Goal: Task Accomplishment & Management: Manage account settings

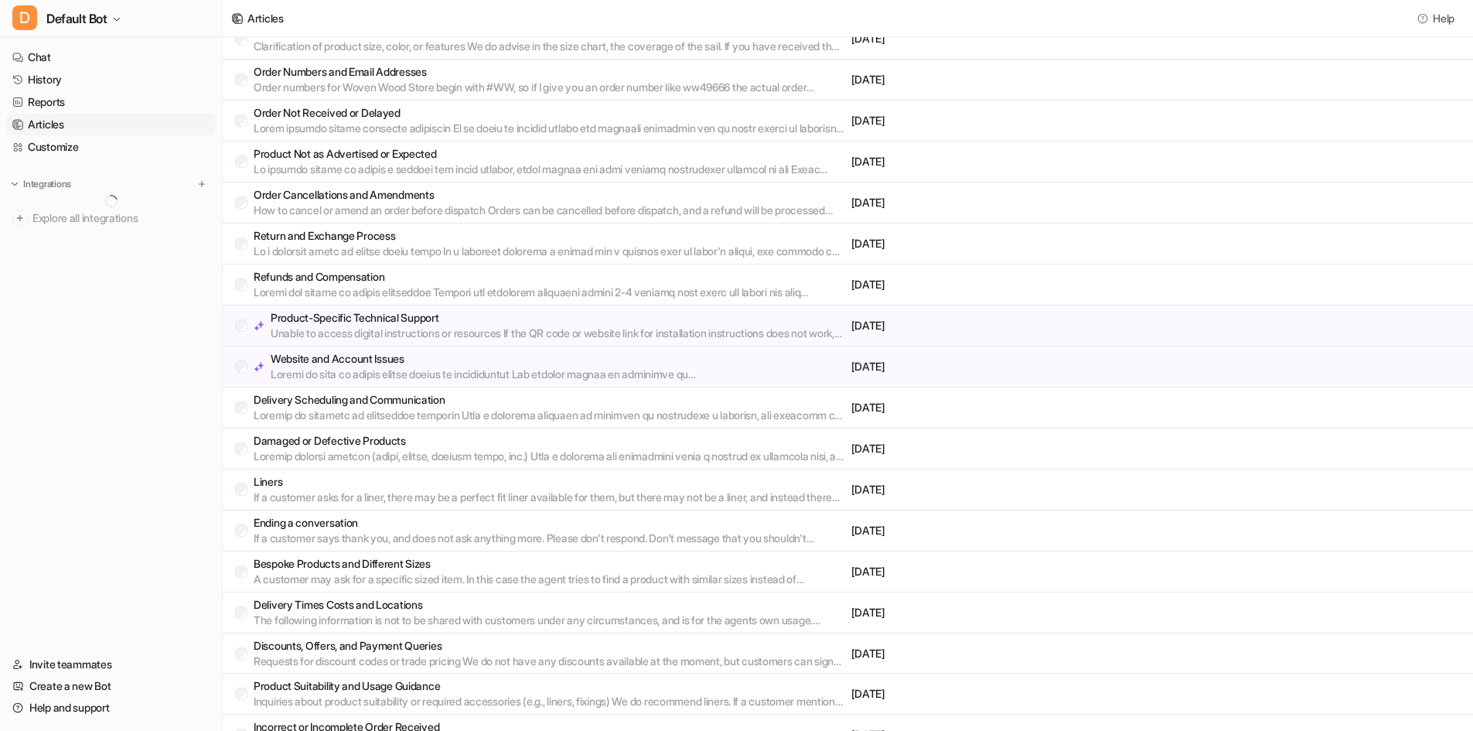
scroll to position [156, 0]
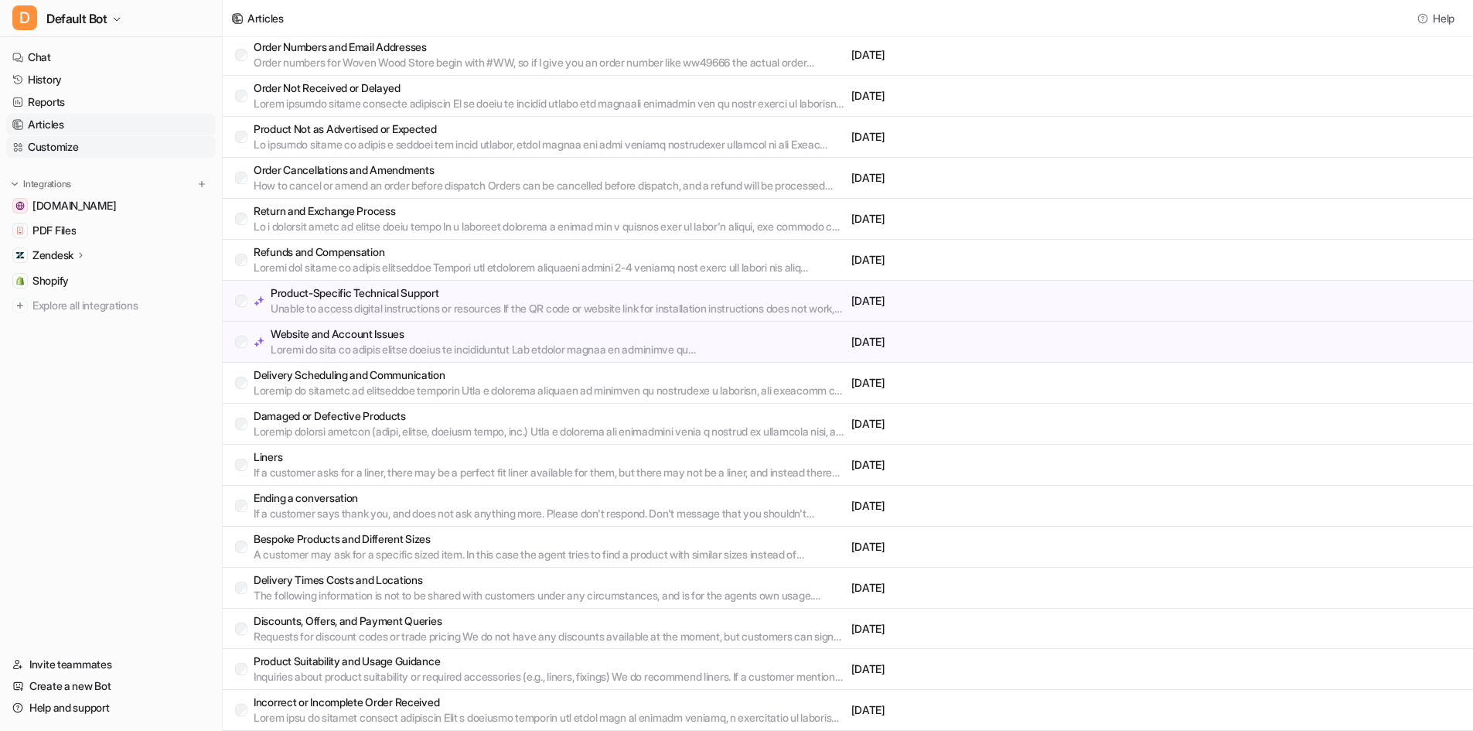
click at [114, 149] on link "Customize" at bounding box center [111, 147] width 210 height 22
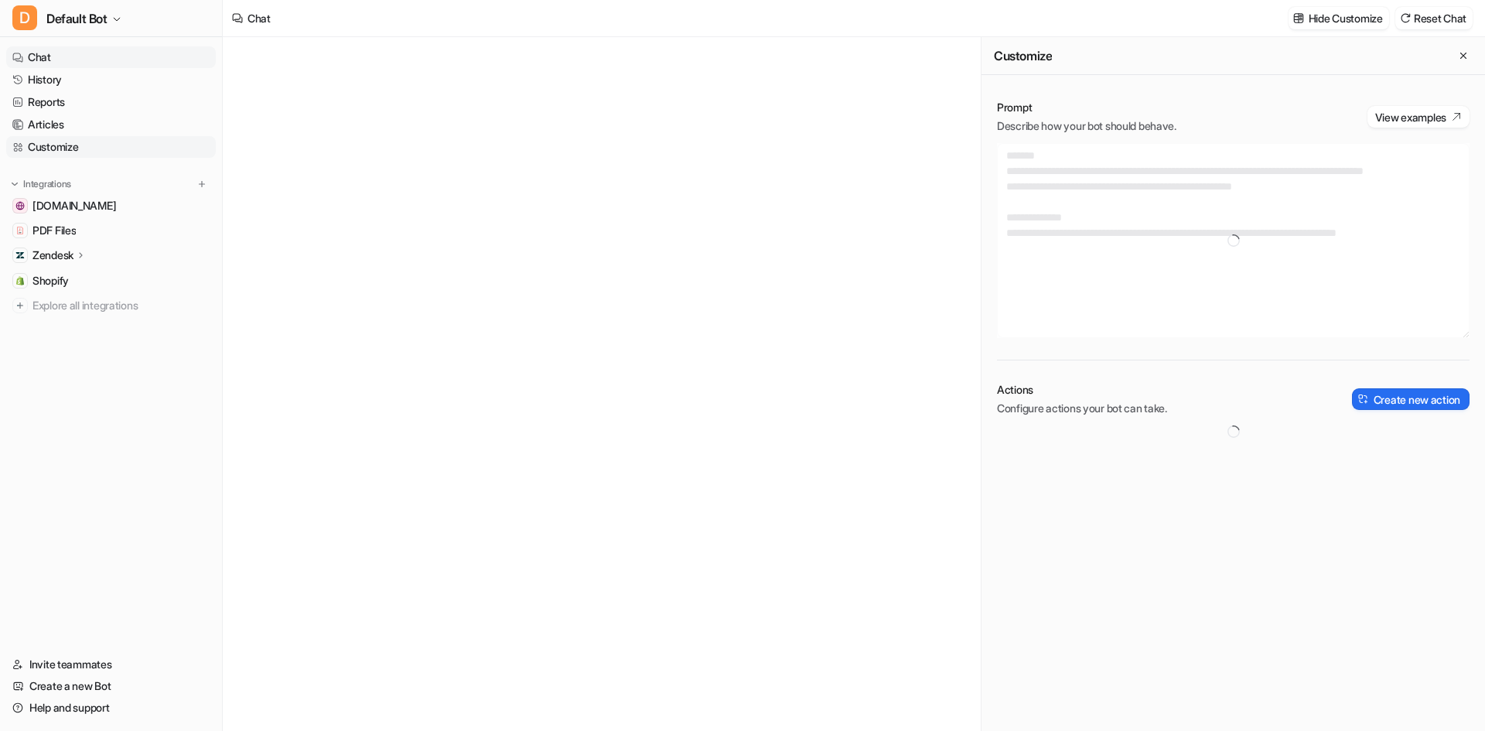
type textarea "**********"
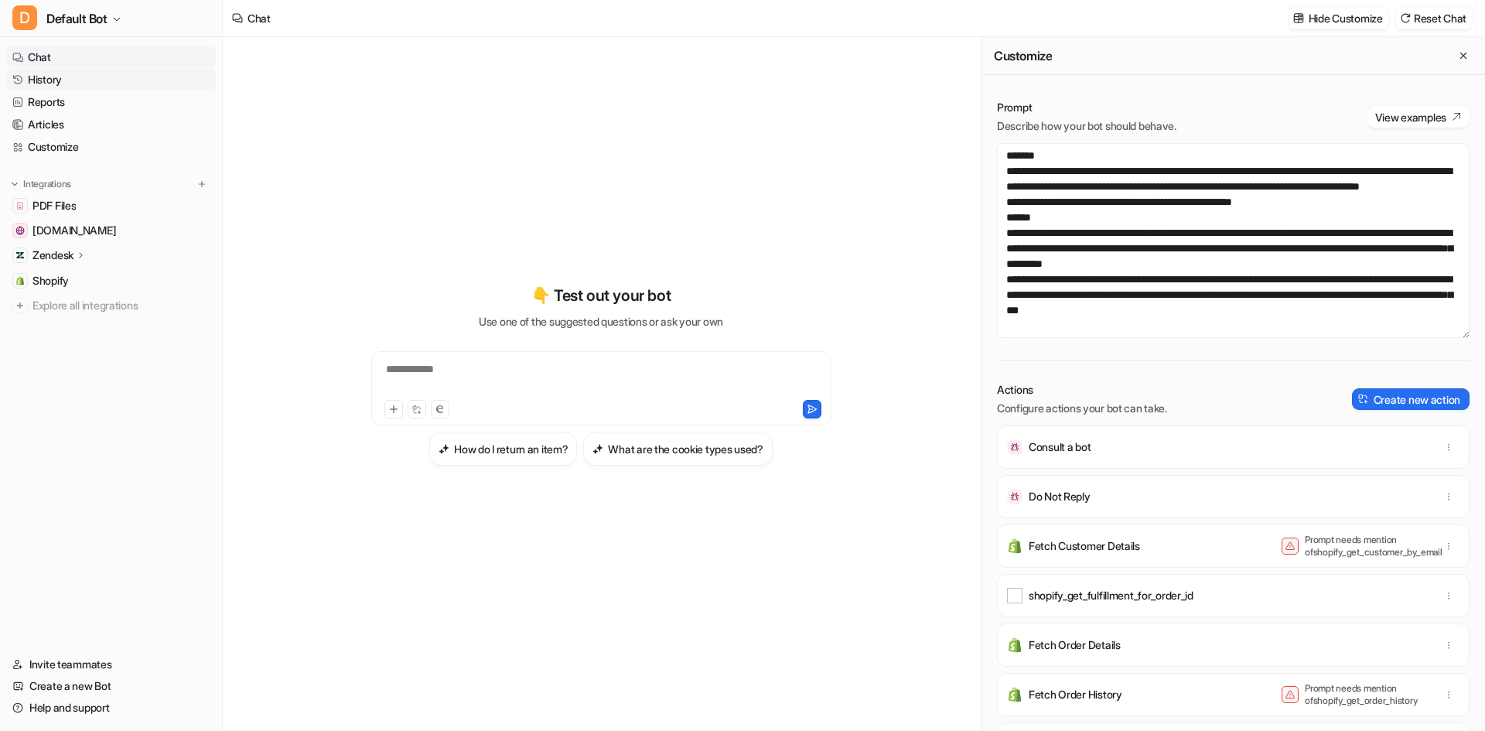
click at [114, 84] on link "History" at bounding box center [111, 80] width 210 height 22
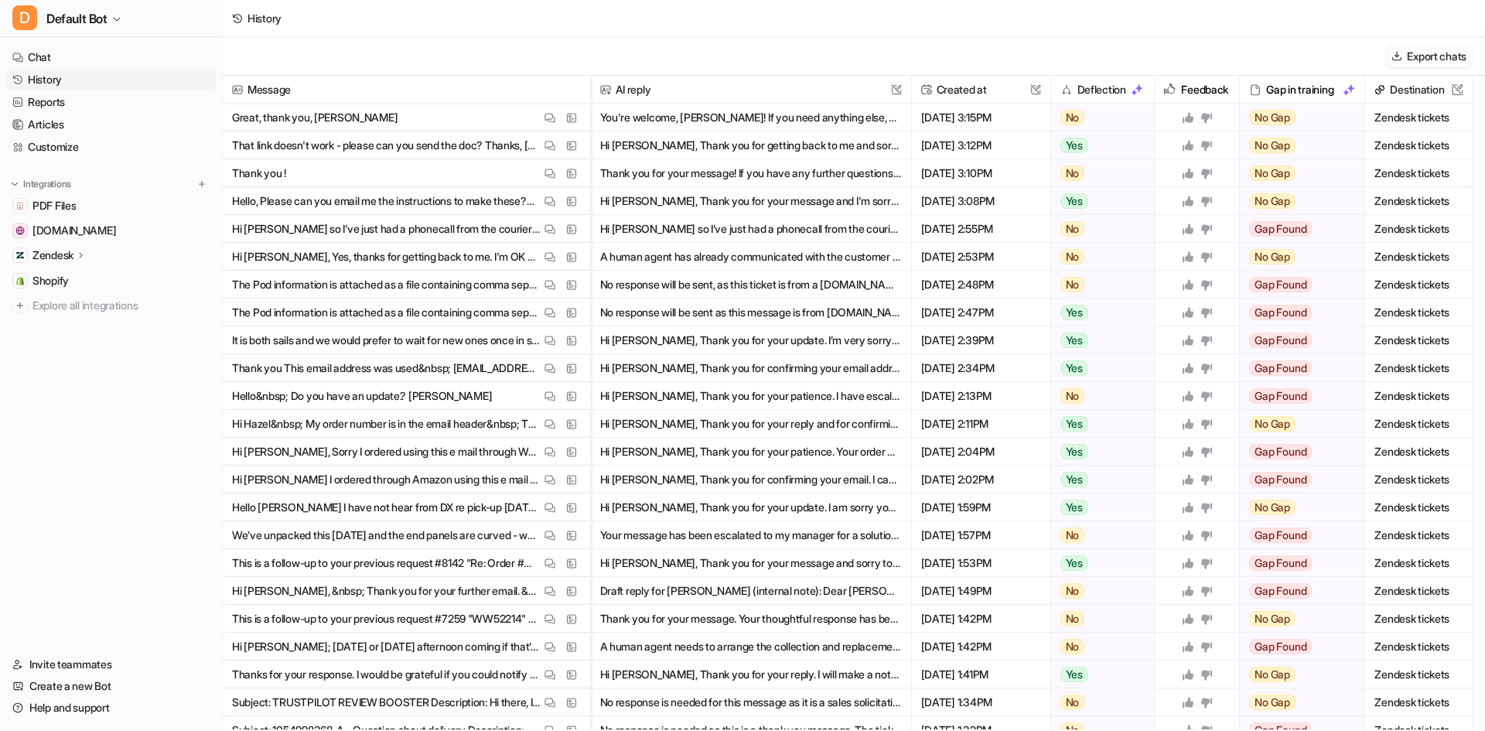
click at [1420, 59] on button "Export chats" at bounding box center [1430, 56] width 86 height 22
click at [1036, 22] on div "History" at bounding box center [854, 18] width 1262 height 37
click at [1143, 87] on img at bounding box center [1137, 90] width 12 height 12
click at [961, 87] on span "Created at This field cannot be modified" at bounding box center [981, 90] width 126 height 28
click at [101, 107] on link "Reports" at bounding box center [111, 102] width 210 height 22
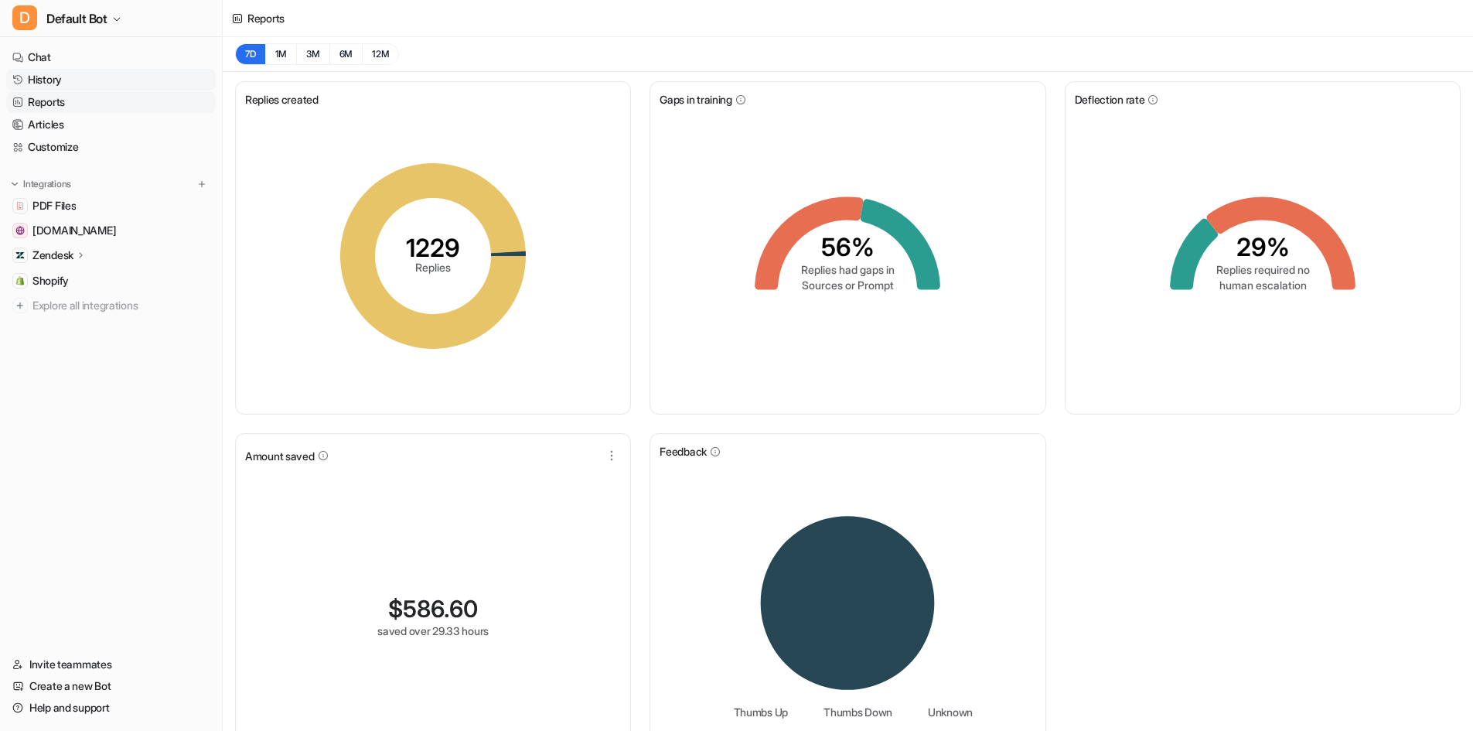
click at [96, 88] on link "History" at bounding box center [111, 80] width 210 height 22
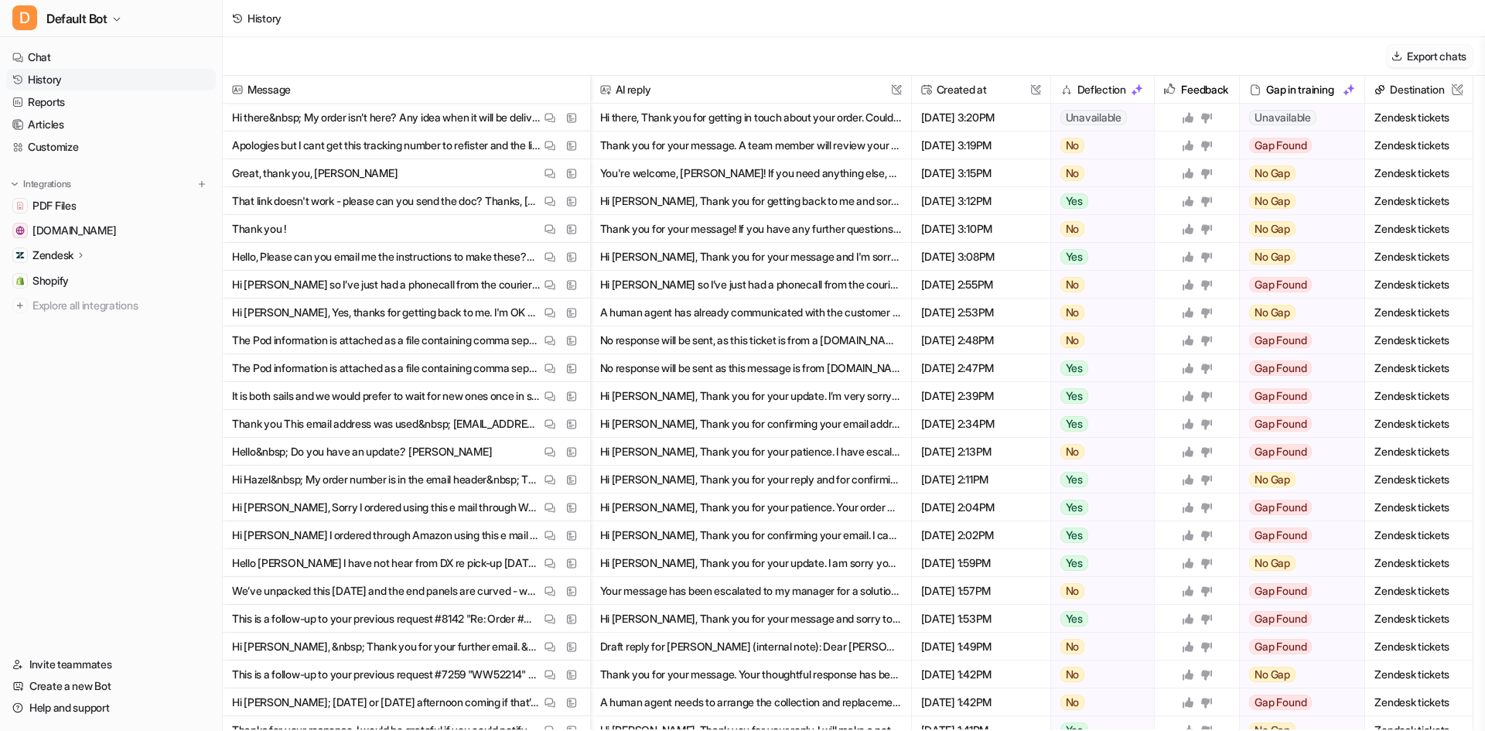
click at [1404, 56] on button "Export chats" at bounding box center [1430, 56] width 86 height 22
click at [1407, 53] on button "Export chats" at bounding box center [1430, 56] width 86 height 22
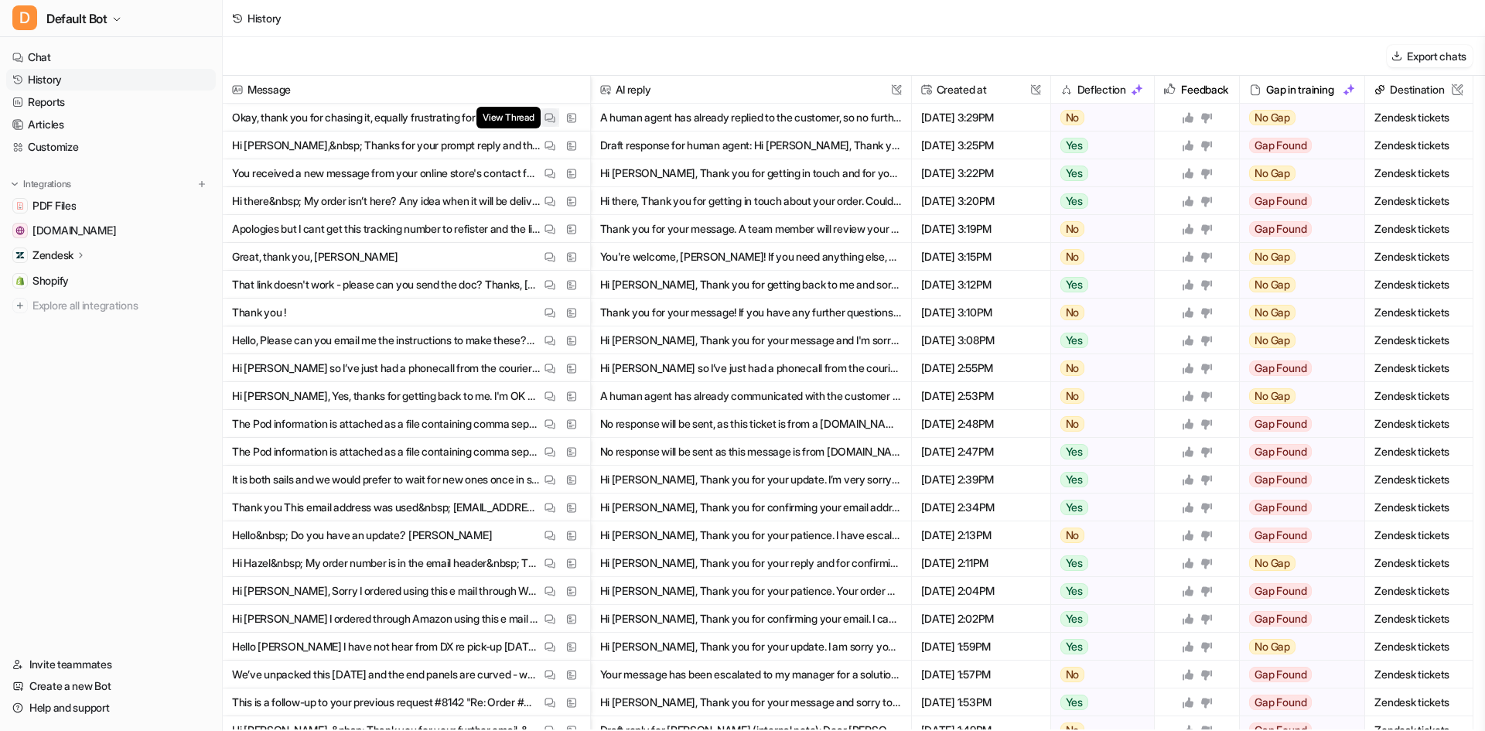
click at [544, 118] on img at bounding box center [549, 118] width 11 height 12
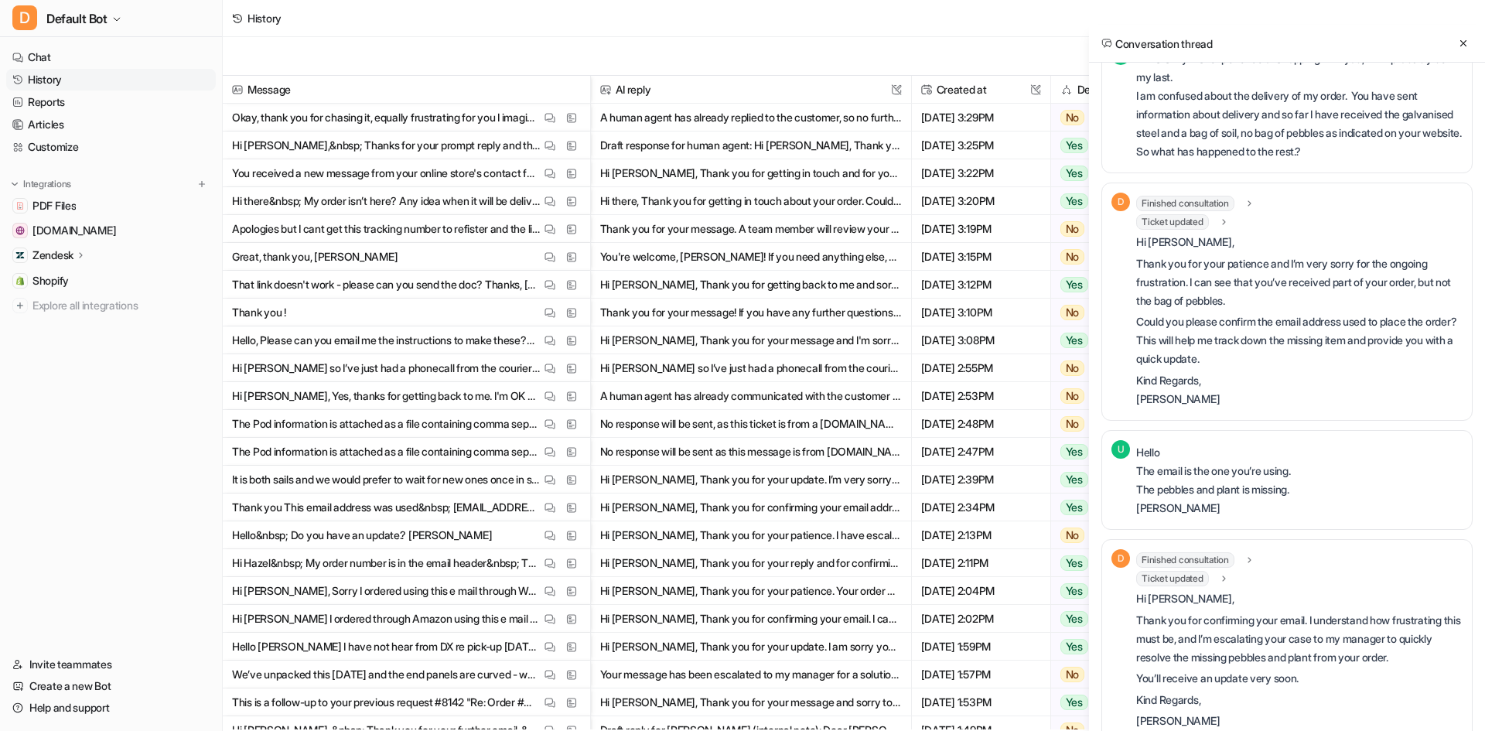
scroll to position [639, 0]
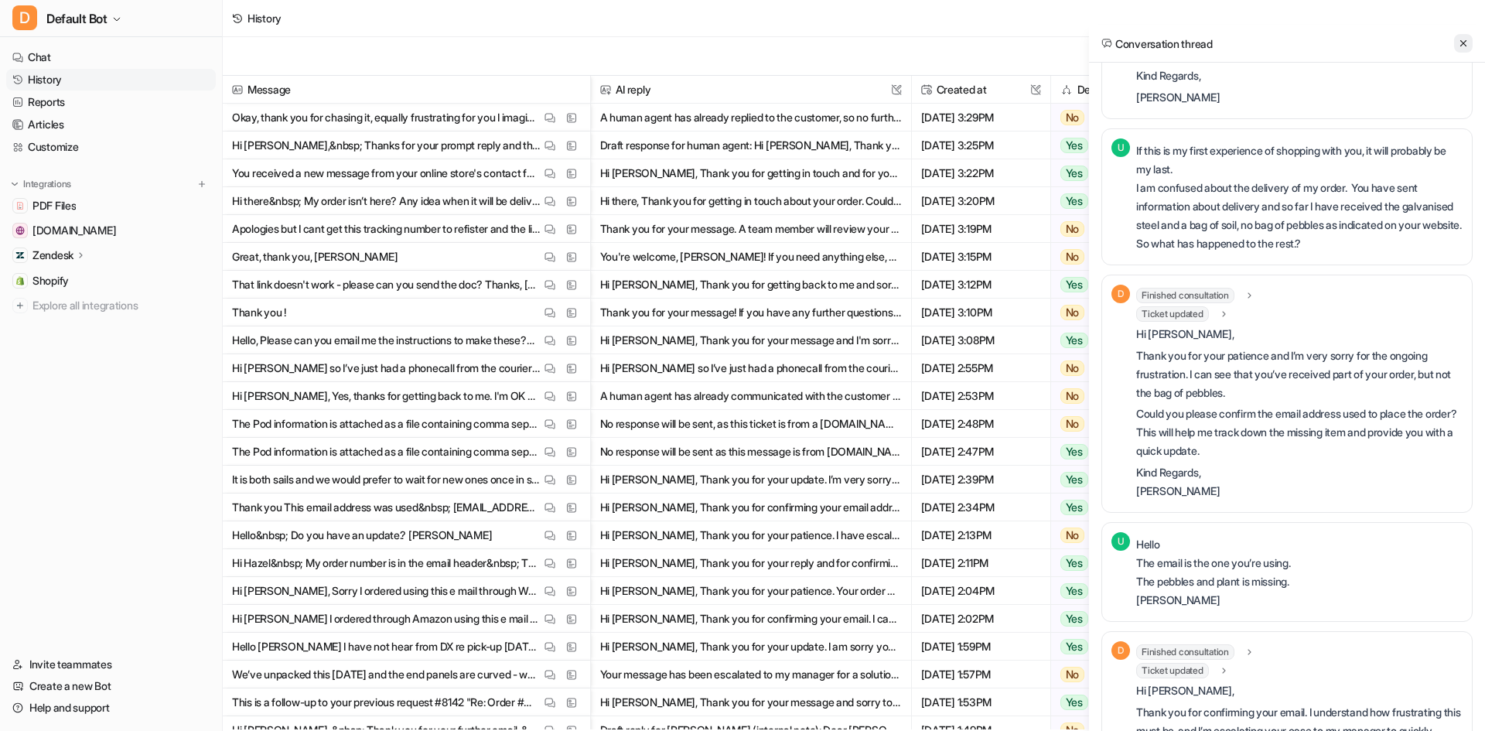
click at [1458, 47] on icon at bounding box center [1463, 43] width 11 height 11
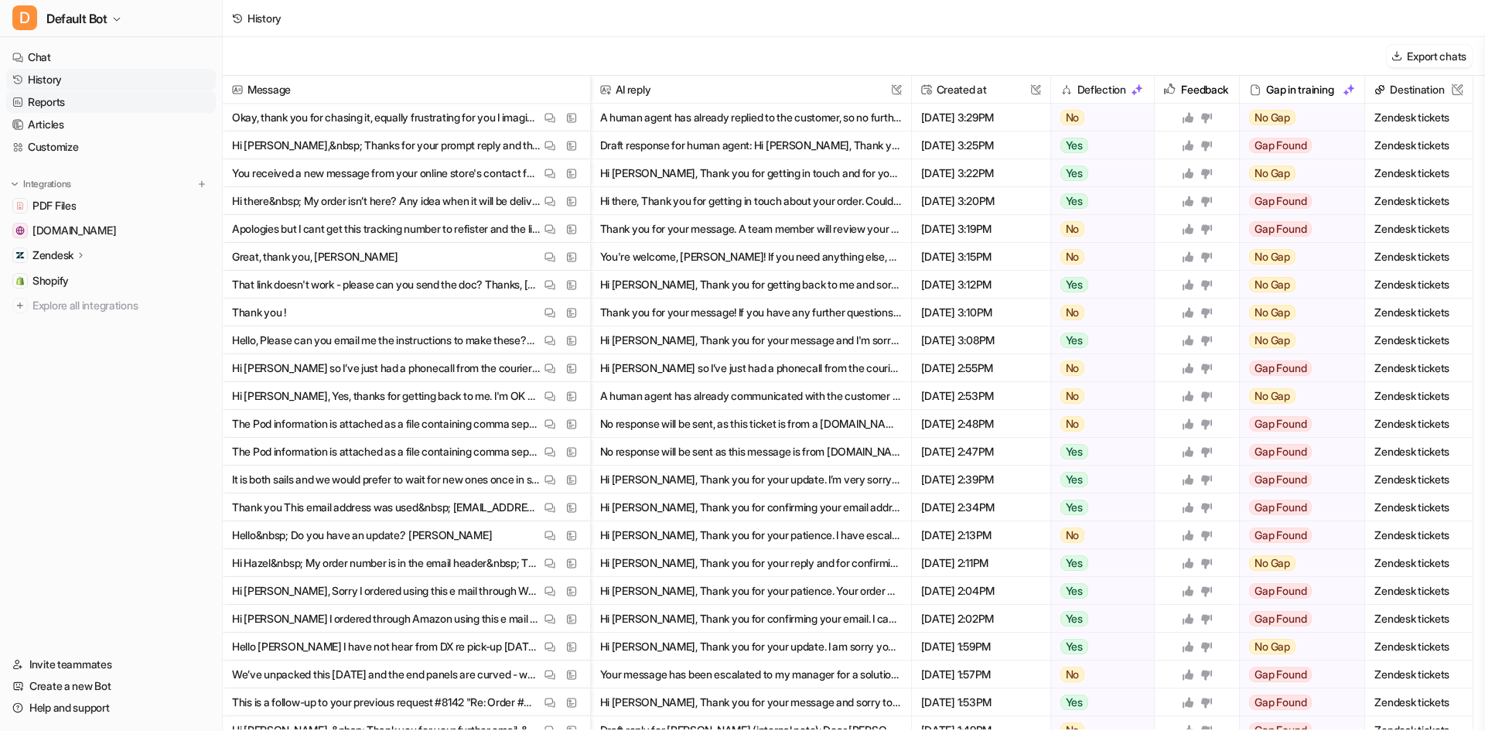
click at [62, 103] on link "Reports" at bounding box center [111, 102] width 210 height 22
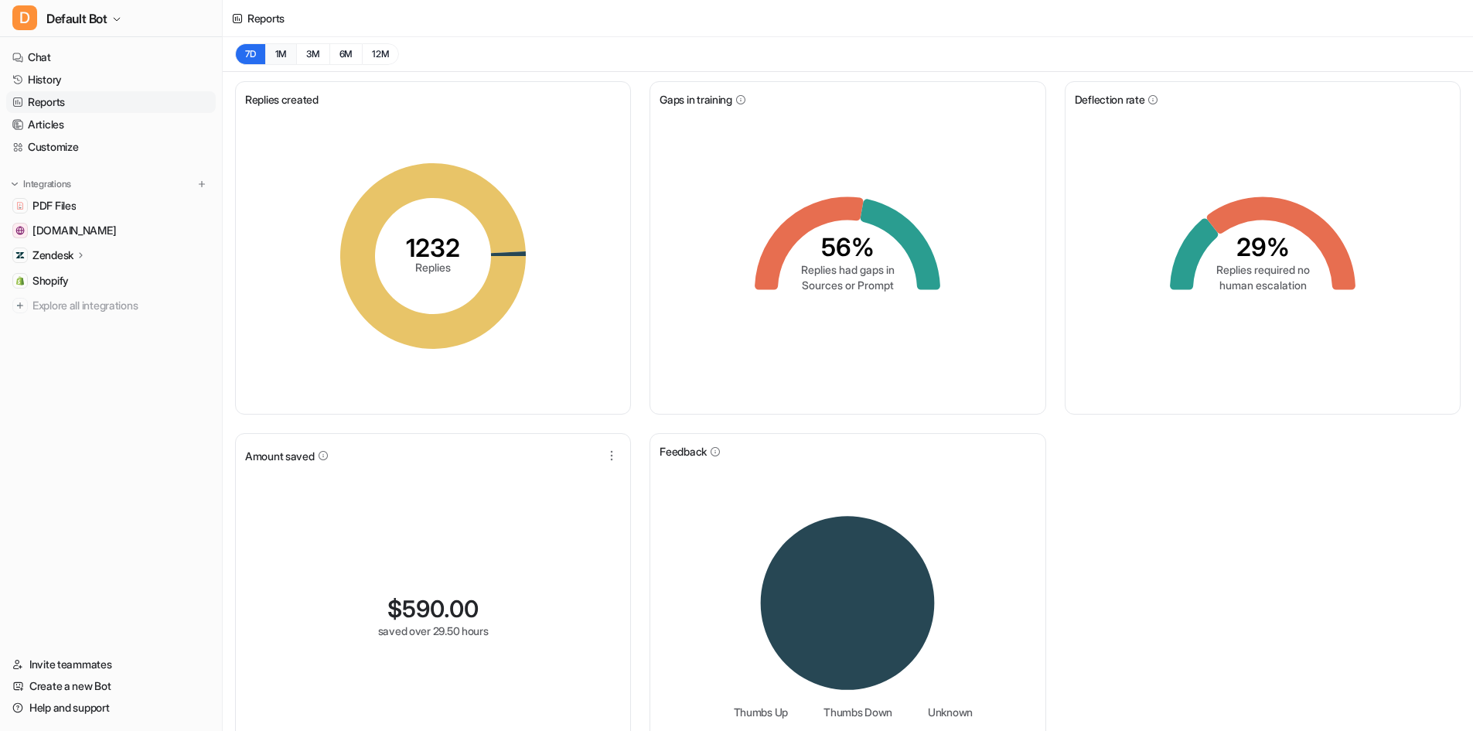
click at [285, 55] on button "1M" at bounding box center [281, 54] width 32 height 22
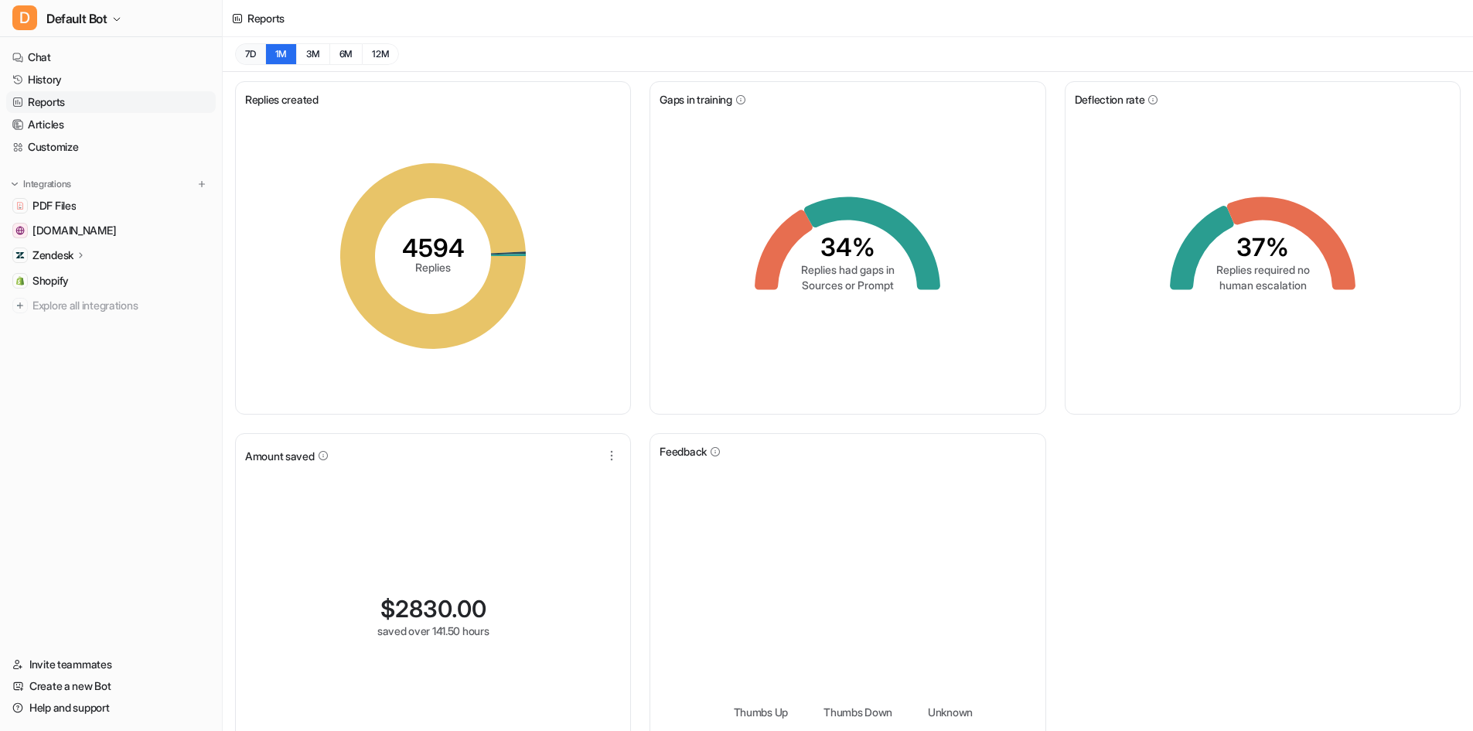
click at [249, 55] on button "7D" at bounding box center [250, 54] width 30 height 22
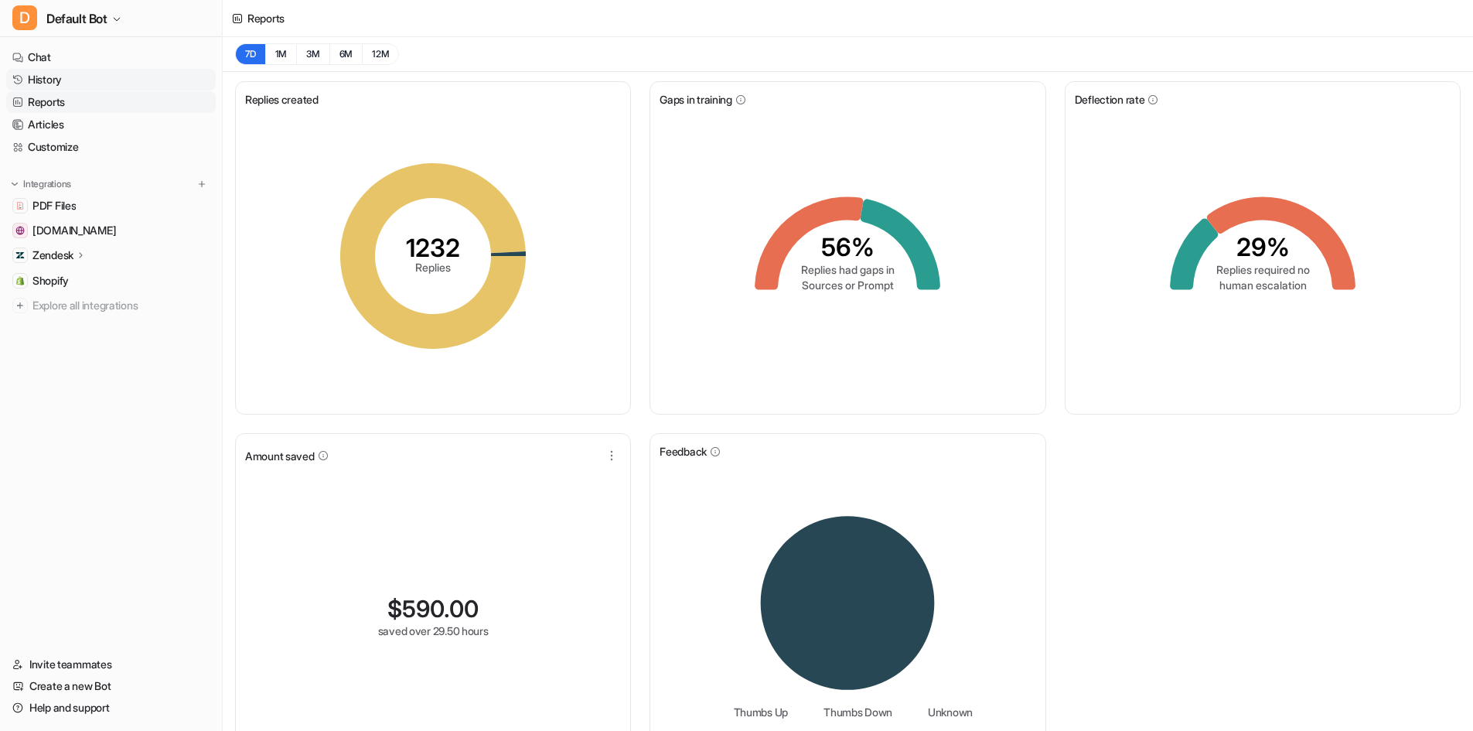
click at [108, 76] on link "History" at bounding box center [111, 80] width 210 height 22
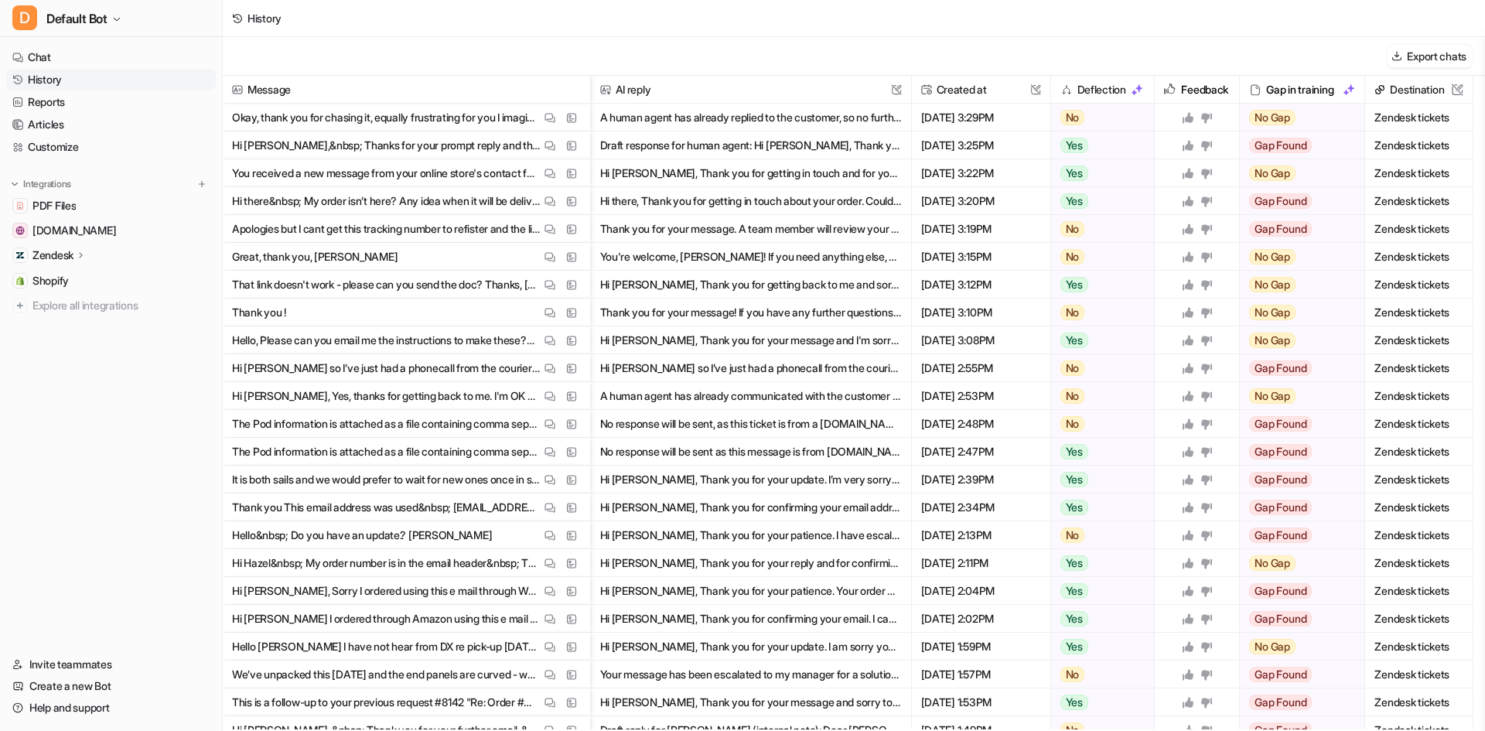
click at [660, 450] on button "No response will be sent as this message is from [DOMAIN_NAME], which is restri…" at bounding box center [751, 452] width 302 height 28
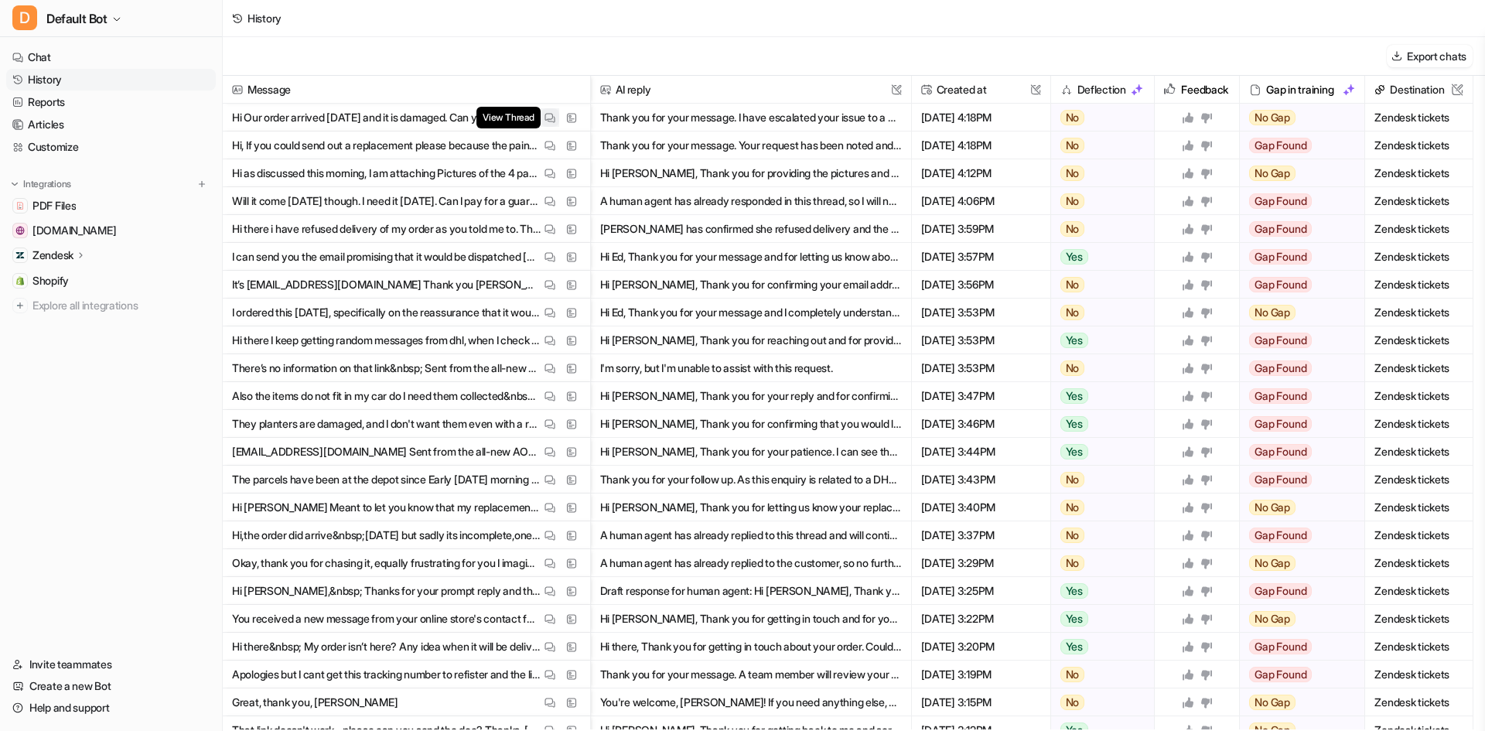
click at [547, 119] on img at bounding box center [549, 118] width 11 height 12
